Goal: Find specific page/section: Find specific page/section

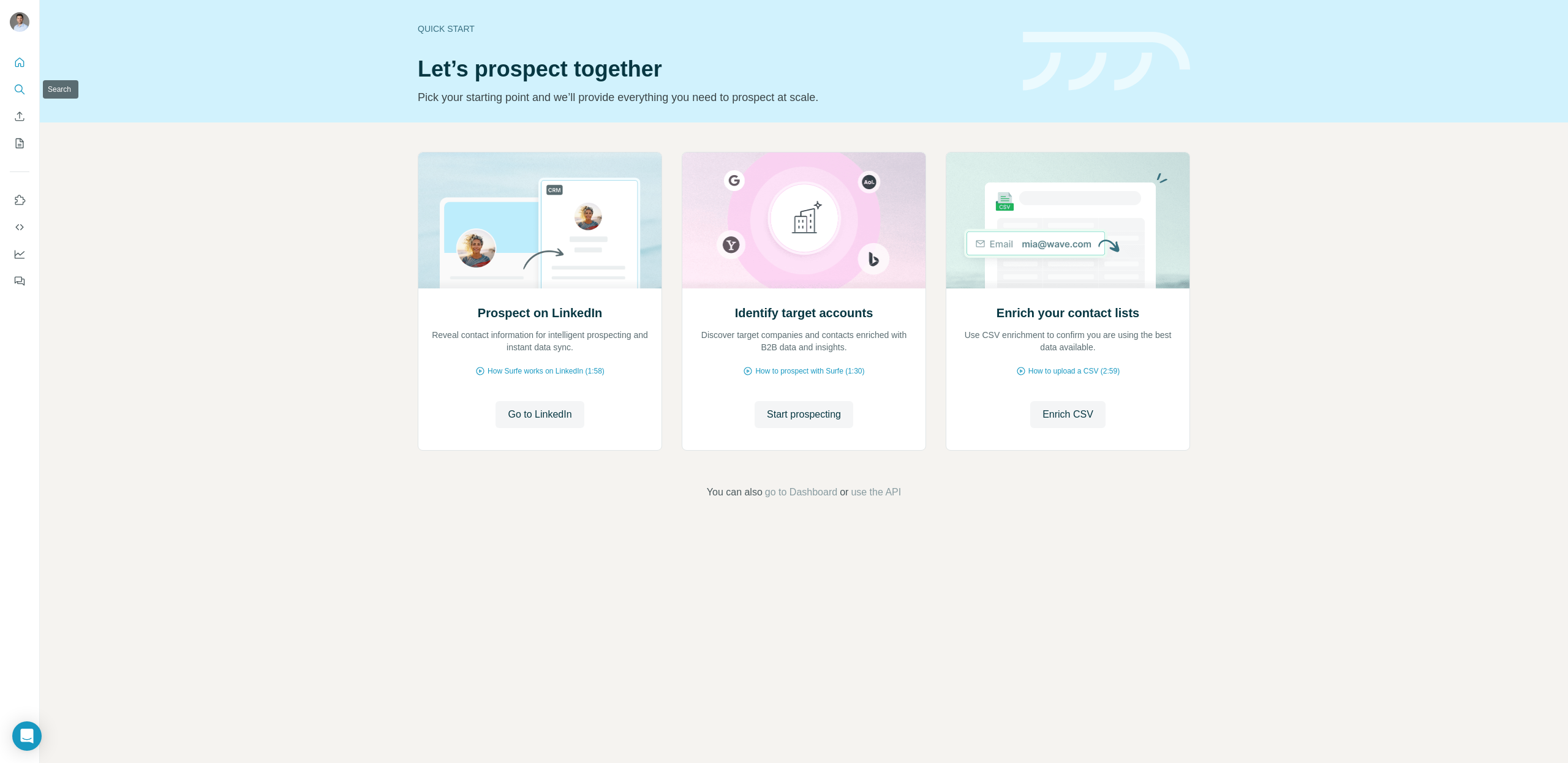
click at [20, 85] on icon "Search" at bounding box center [19, 88] width 8 height 8
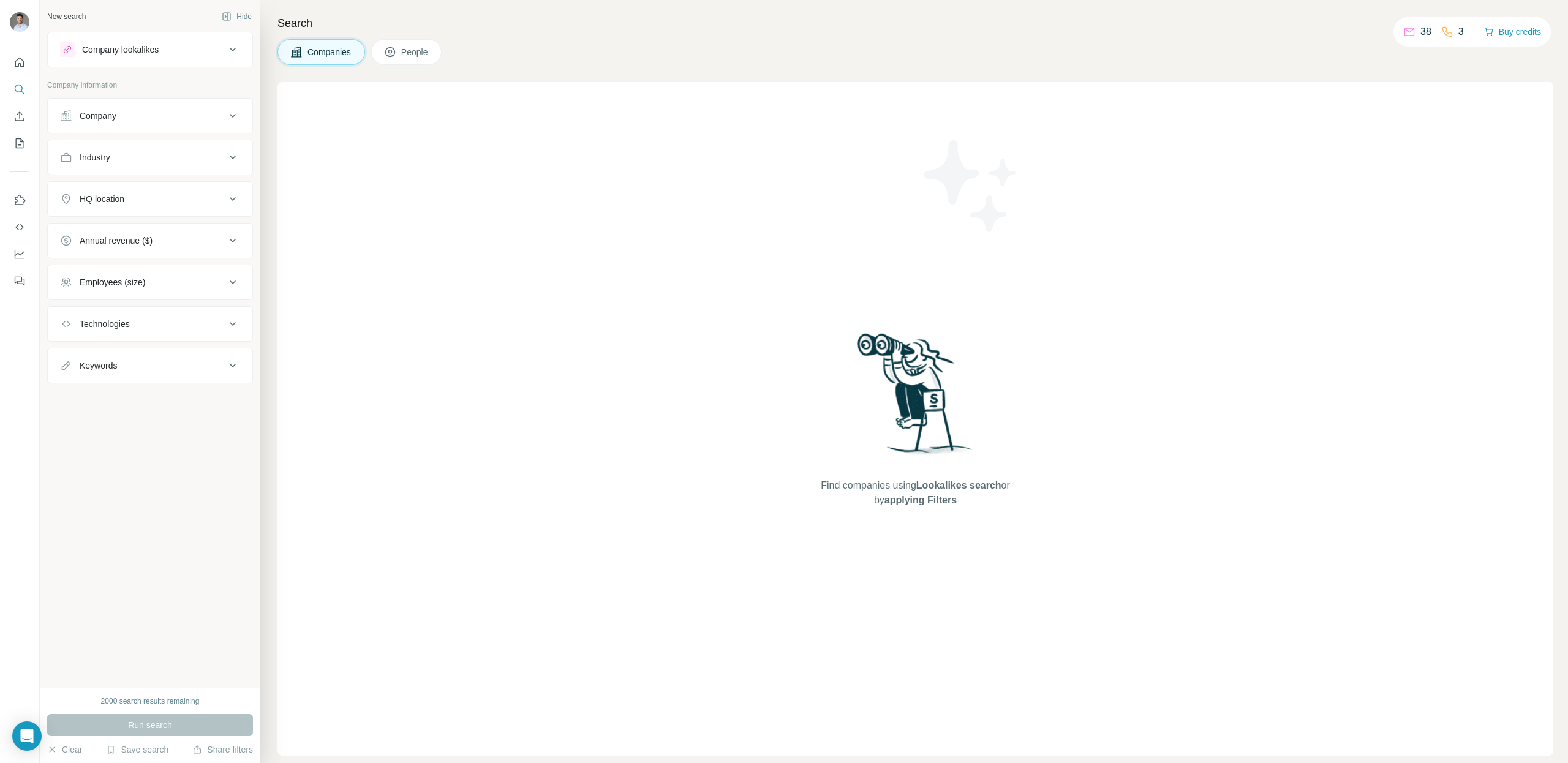
click at [401, 45] on button "People" at bounding box center [407, 51] width 71 height 26
click at [18, 63] on icon "Quick start" at bounding box center [20, 62] width 9 height 9
